Goal: Use online tool/utility

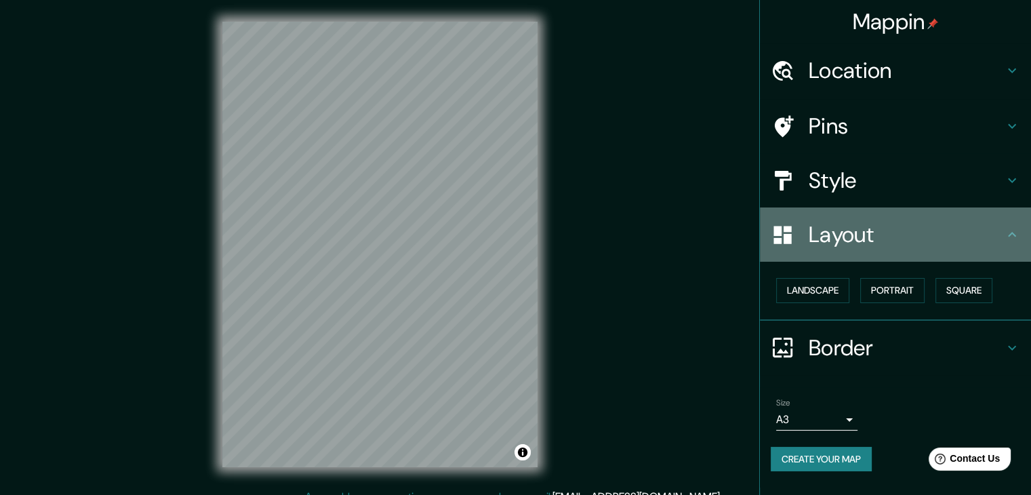
click at [888, 248] on div "Layout" at bounding box center [895, 234] width 271 height 54
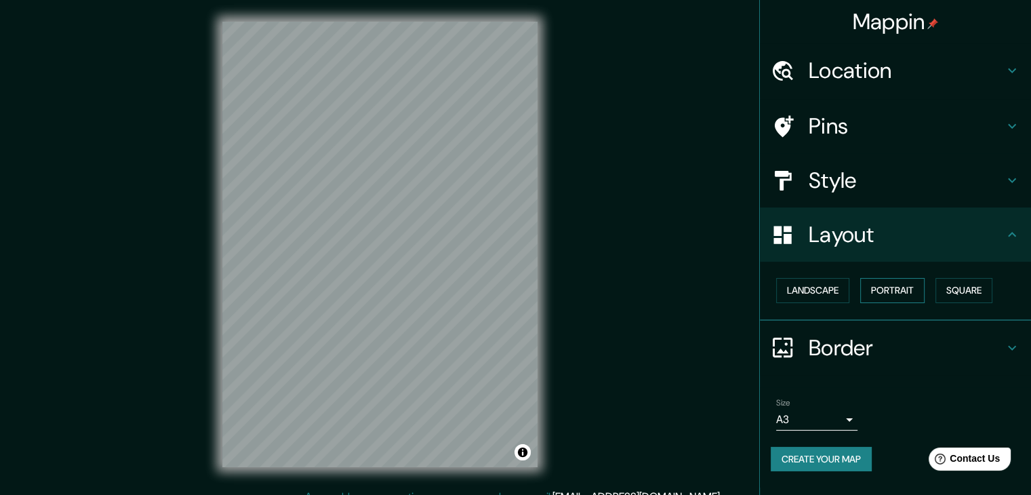
click at [892, 284] on button "Portrait" at bounding box center [892, 290] width 64 height 25
click at [879, 294] on button "Portrait" at bounding box center [892, 290] width 64 height 25
click at [827, 289] on button "Landscape" at bounding box center [812, 290] width 73 height 25
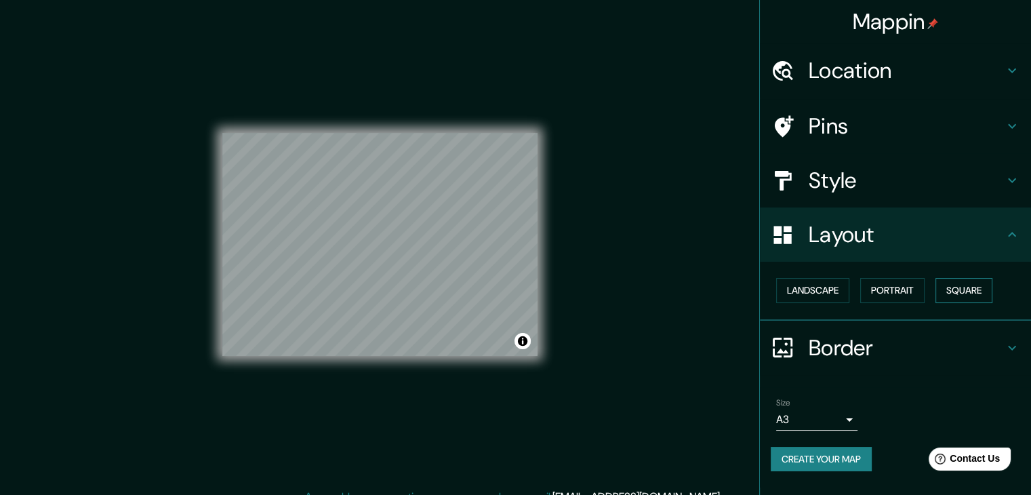
click at [947, 288] on button "Square" at bounding box center [964, 290] width 57 height 25
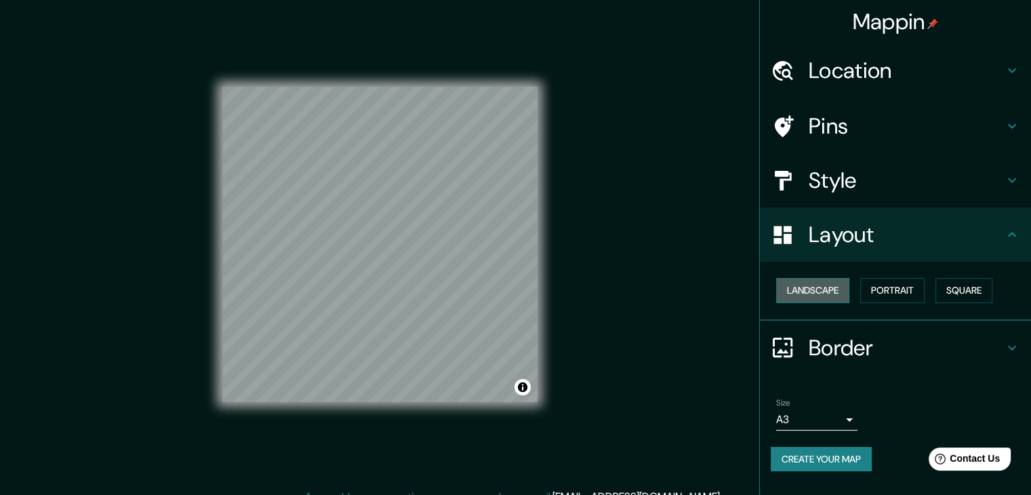
click at [843, 282] on button "Landscape" at bounding box center [812, 290] width 73 height 25
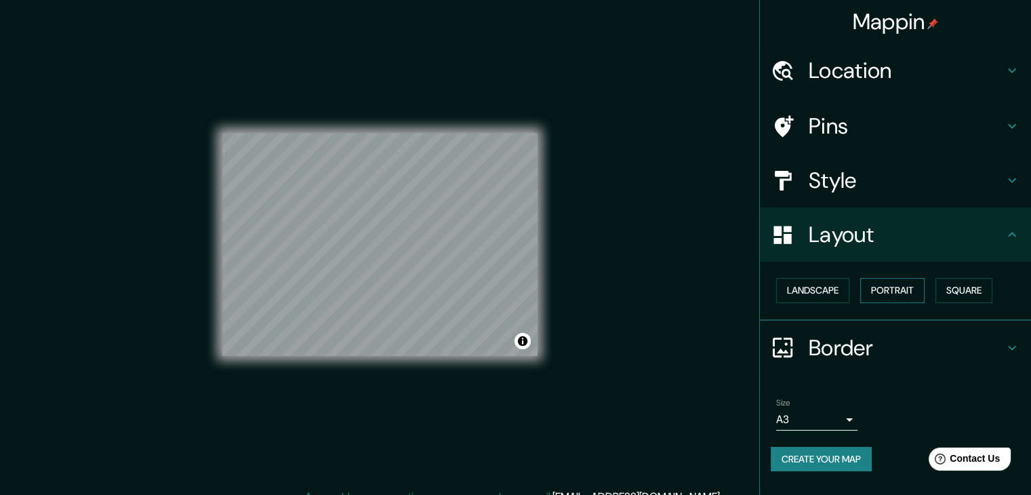
click at [884, 288] on button "Portrait" at bounding box center [892, 290] width 64 height 25
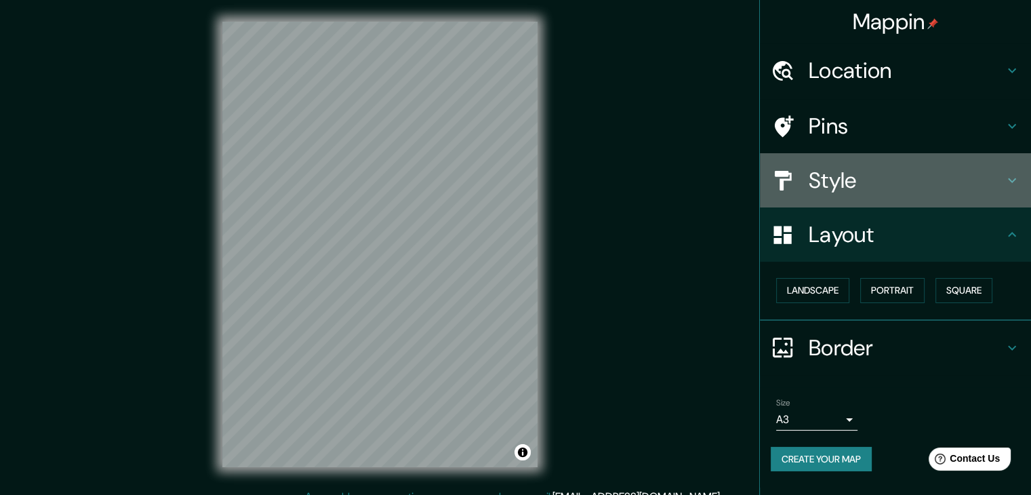
click at [919, 188] on h4 "Style" at bounding box center [906, 180] width 195 height 27
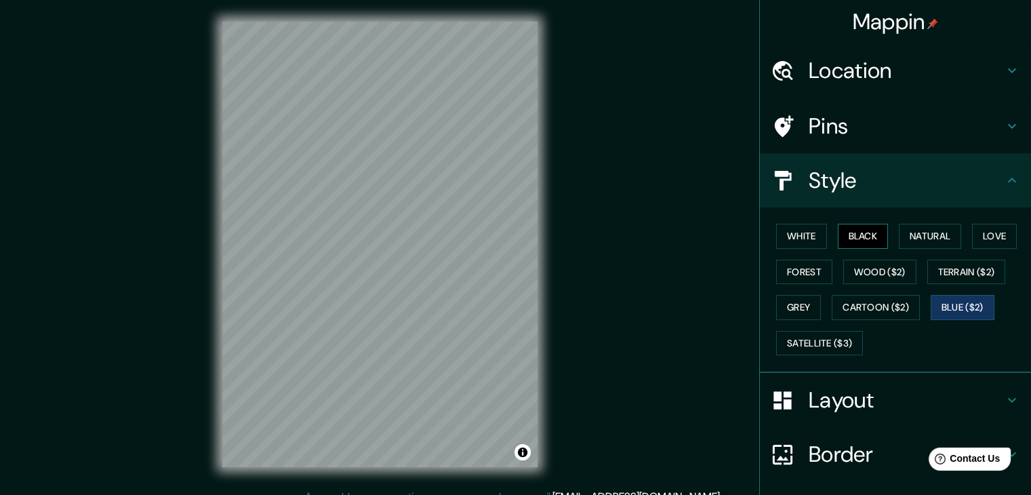
click at [877, 237] on div "White Black Natural Love Forest Wood ($2) Terrain ($2) Grey Cartoon ($2) Blue (…" at bounding box center [901, 289] width 260 height 142
click at [877, 237] on button "Black" at bounding box center [863, 236] width 51 height 25
click at [906, 240] on button "Natural" at bounding box center [930, 236] width 62 height 25
click at [854, 245] on button "Black" at bounding box center [863, 236] width 51 height 25
click at [787, 231] on button "White" at bounding box center [801, 236] width 51 height 25
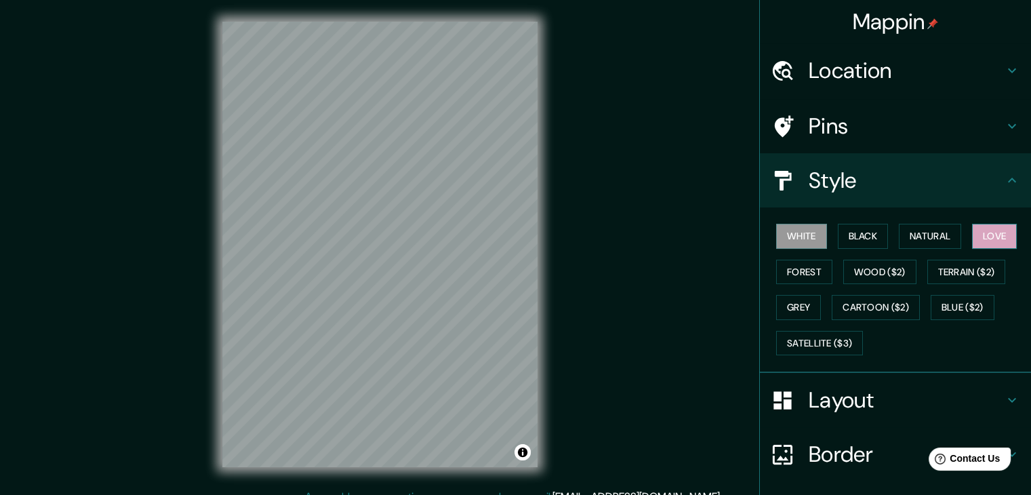
click at [972, 245] on button "Love" at bounding box center [994, 236] width 45 height 25
click at [967, 275] on button "Terrain ($2)" at bounding box center [967, 272] width 79 height 25
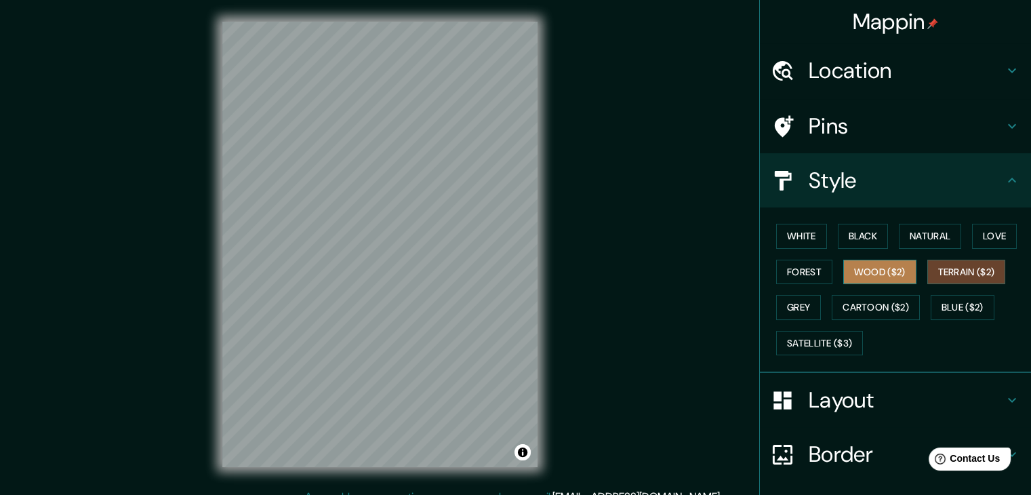
click at [884, 264] on button "Wood ($2)" at bounding box center [879, 272] width 73 height 25
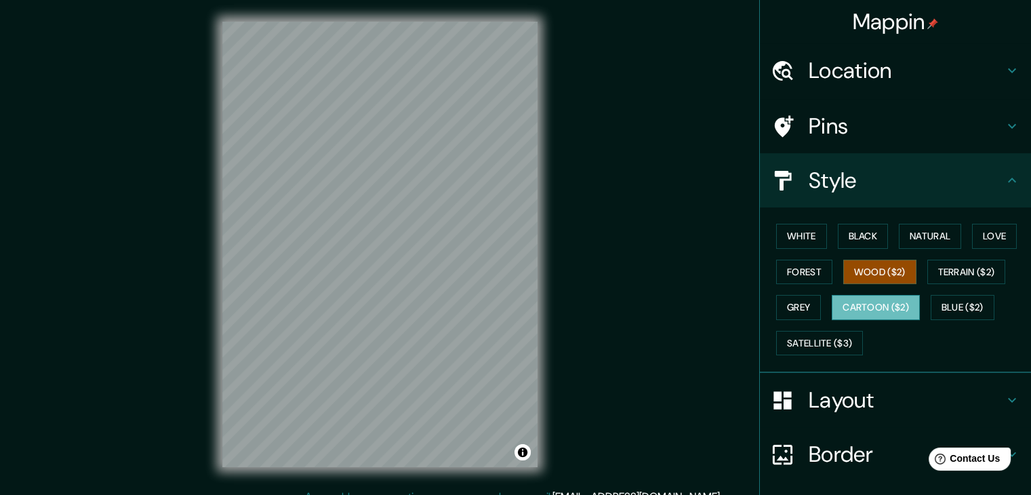
click at [890, 302] on button "Cartoon ($2)" at bounding box center [876, 307] width 88 height 25
click at [966, 319] on div "White Black Natural Love Forest Wood ($2) Terrain ($2) Grey Cartoon ($2) Blue (…" at bounding box center [901, 289] width 260 height 142
click at [784, 313] on button "Grey" at bounding box center [798, 307] width 45 height 25
